Goal: Information Seeking & Learning: Learn about a topic

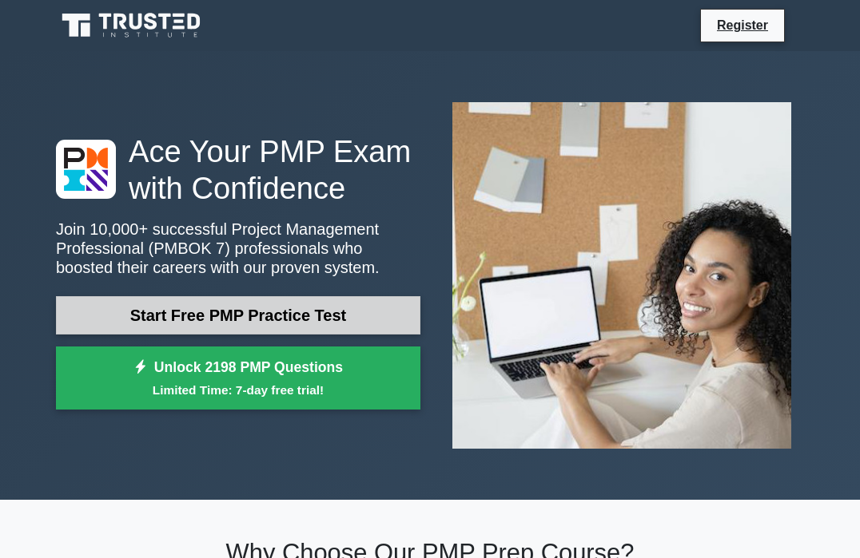
click at [303, 316] on link "Start Free PMP Practice Test" at bounding box center [238, 315] width 364 height 38
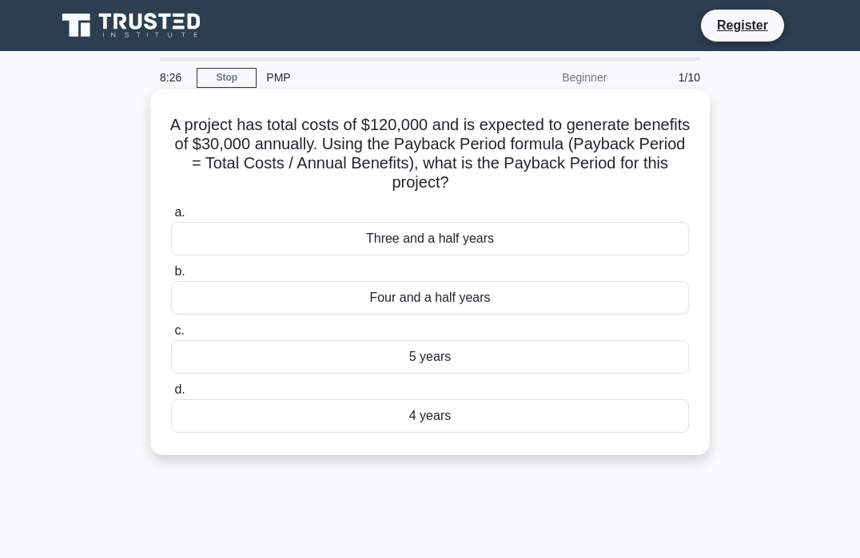
click at [443, 242] on div "Three and a half years" at bounding box center [430, 239] width 518 height 34
click at [171, 218] on input "a. Three and a half years" at bounding box center [171, 213] width 0 height 10
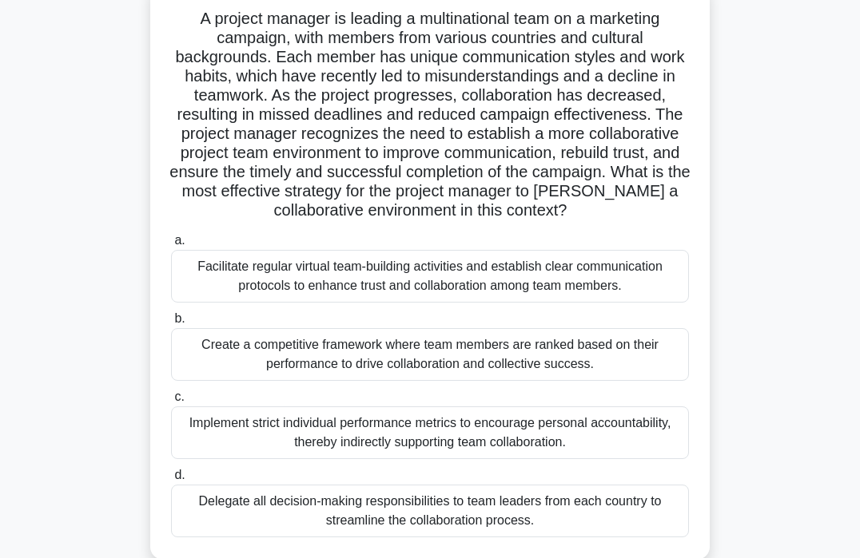
scroll to position [304, 0]
